Goal: Transaction & Acquisition: Purchase product/service

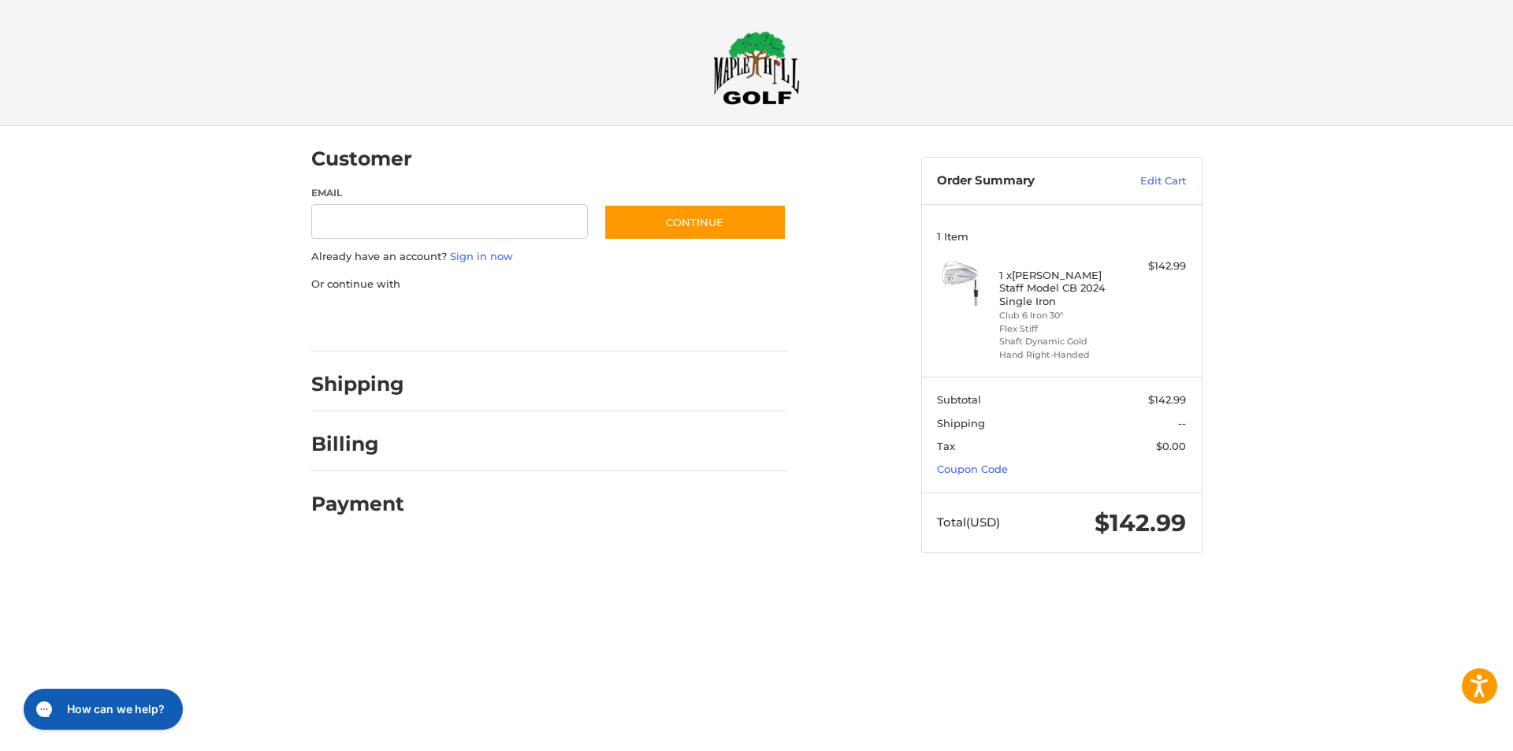
click at [443, 382] on div at bounding box center [602, 388] width 367 height 20
click at [387, 386] on h2 "Shipping" at bounding box center [357, 384] width 93 height 24
click at [409, 219] on input "Email" at bounding box center [449, 221] width 277 height 35
type input "**********"
click at [349, 389] on h2 "Shipping" at bounding box center [357, 384] width 93 height 24
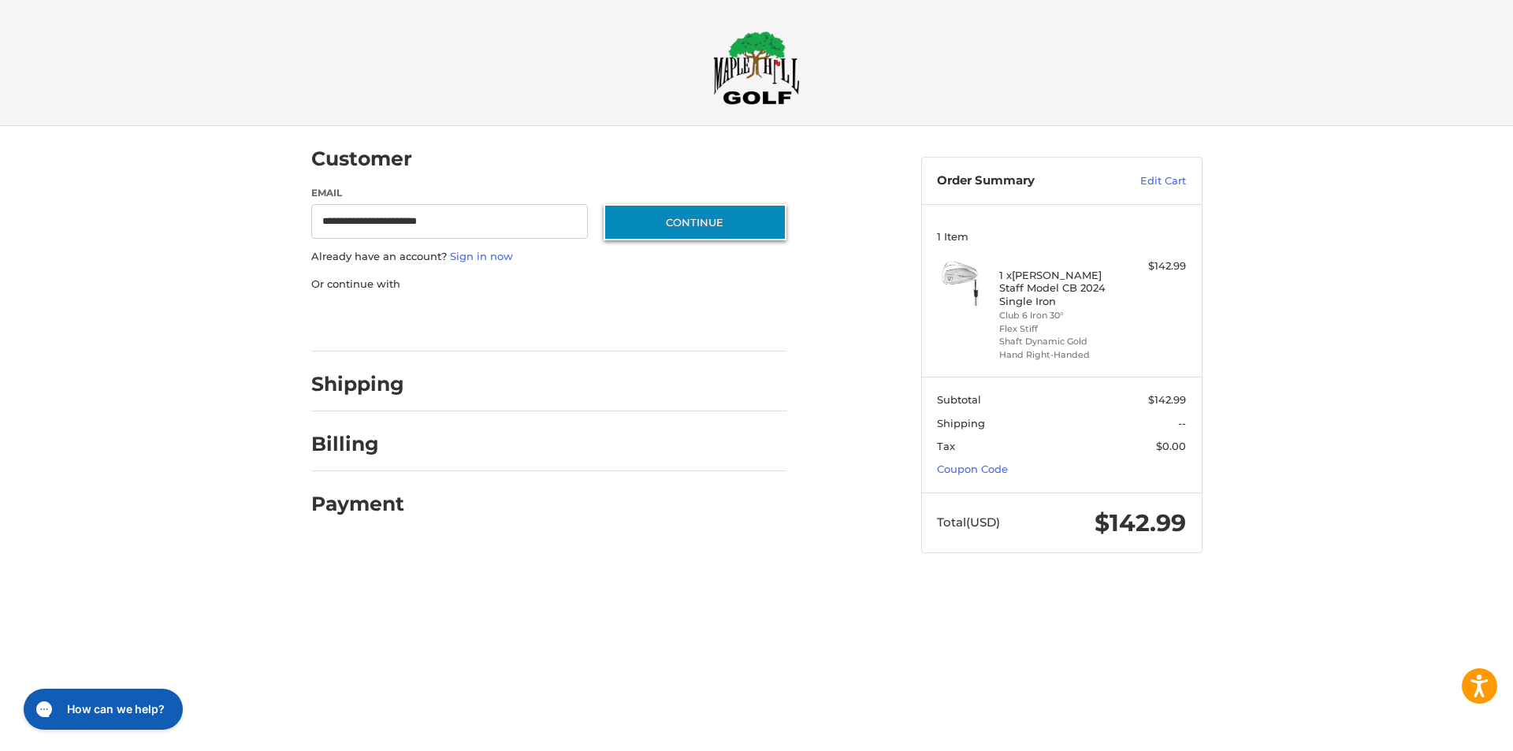
click at [630, 224] on button "Continue" at bounding box center [695, 222] width 183 height 36
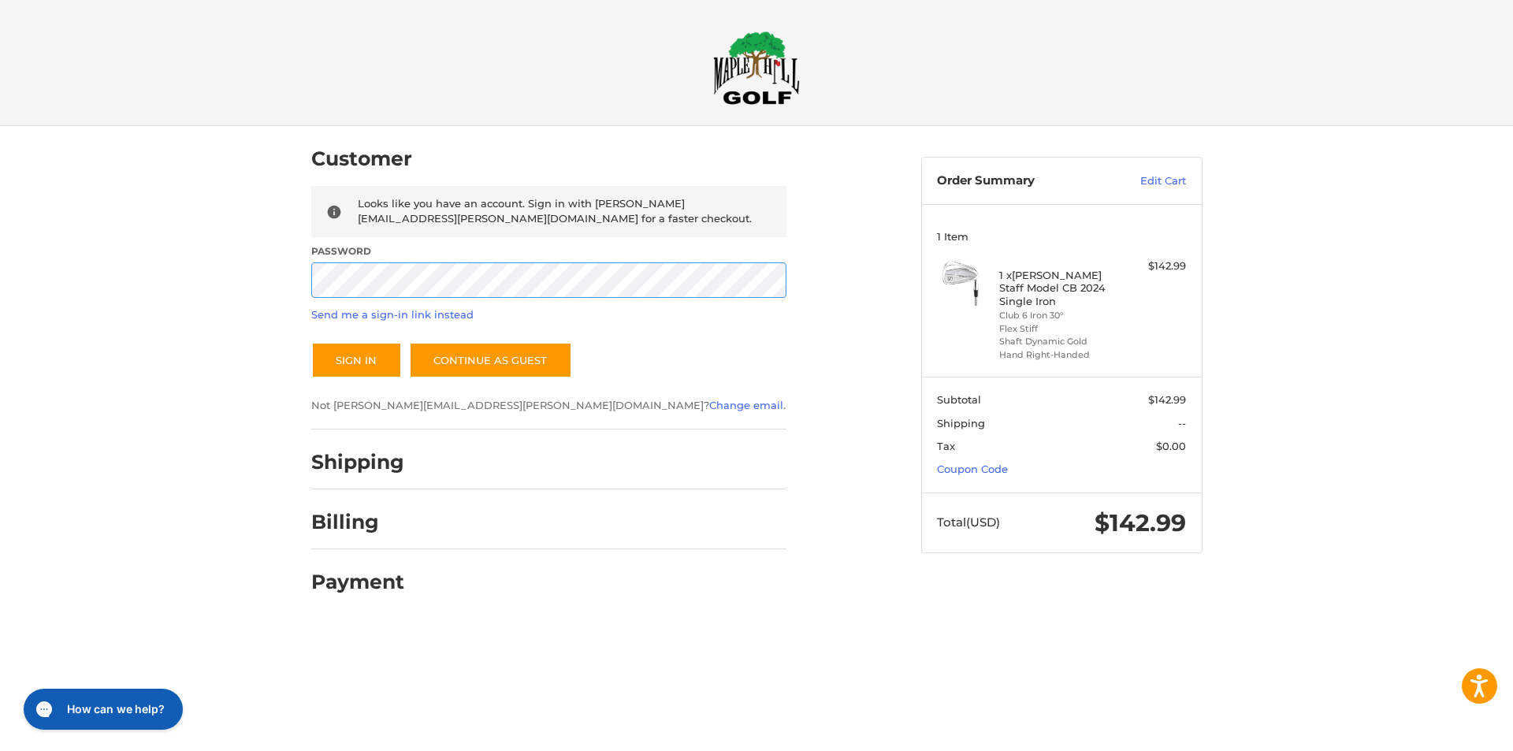
click at [311, 342] on button "Sign In" at bounding box center [356, 360] width 91 height 36
